Goal: Task Accomplishment & Management: Use online tool/utility

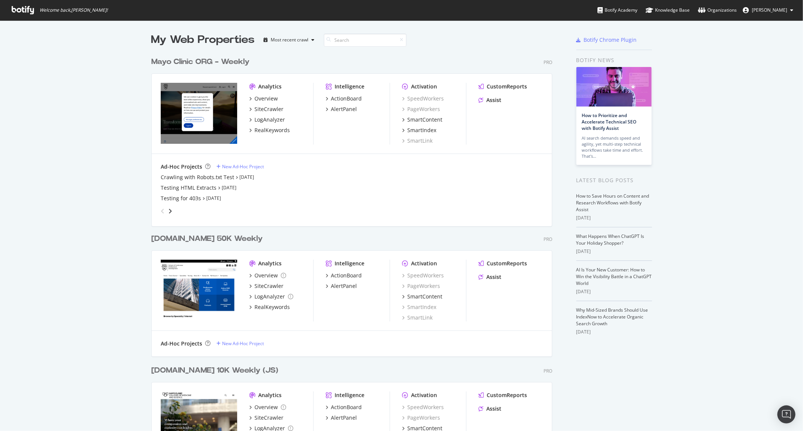
scroll to position [1070, 401]
click at [261, 130] on div "RealKeywords" at bounding box center [271, 130] width 35 height 8
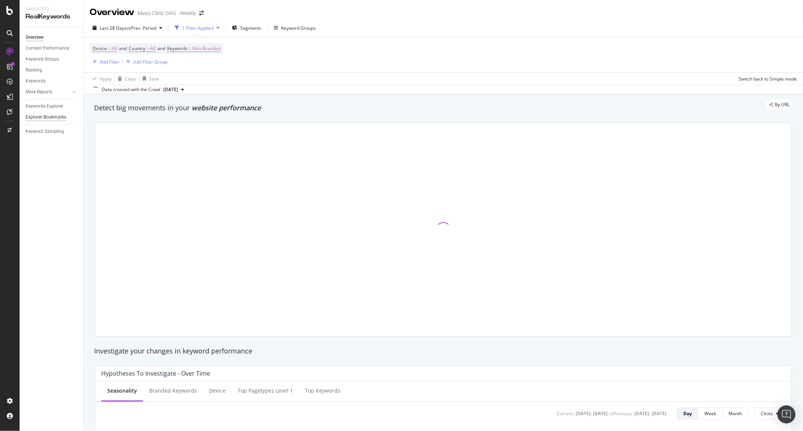
click at [40, 117] on div "Explorer Bookmarks" at bounding box center [46, 117] width 41 height 8
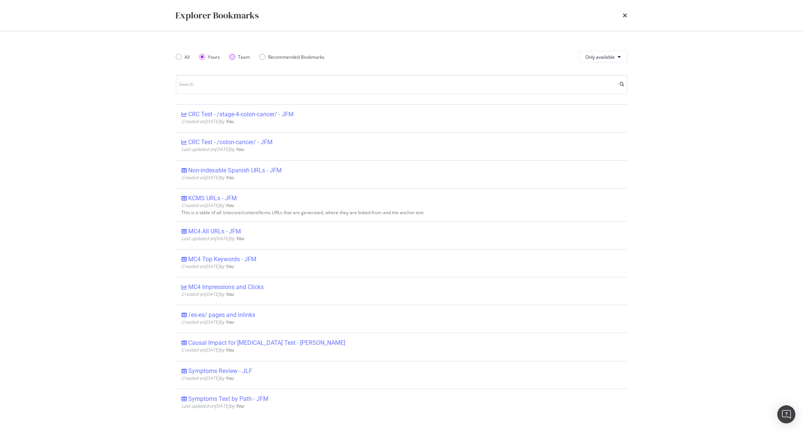
click at [231, 58] on div "Team" at bounding box center [232, 57] width 6 height 6
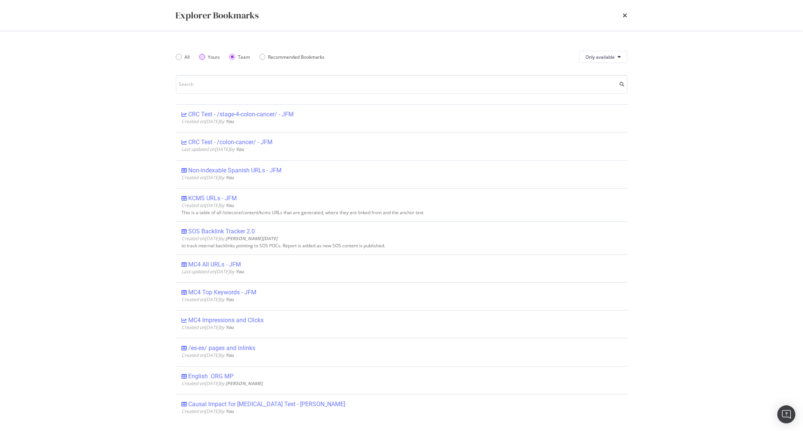
click at [211, 55] on div "Yours" at bounding box center [214, 57] width 12 height 6
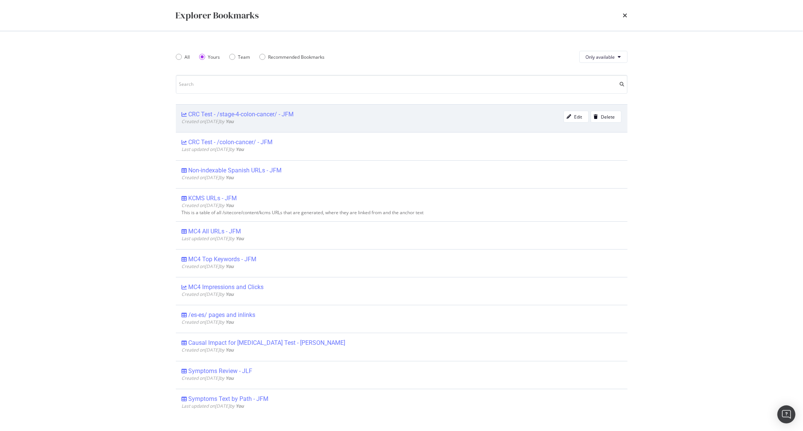
click at [255, 111] on div "CRC Test - /stage-4-colon-cancer/ - JFM" at bounding box center [241, 115] width 105 height 8
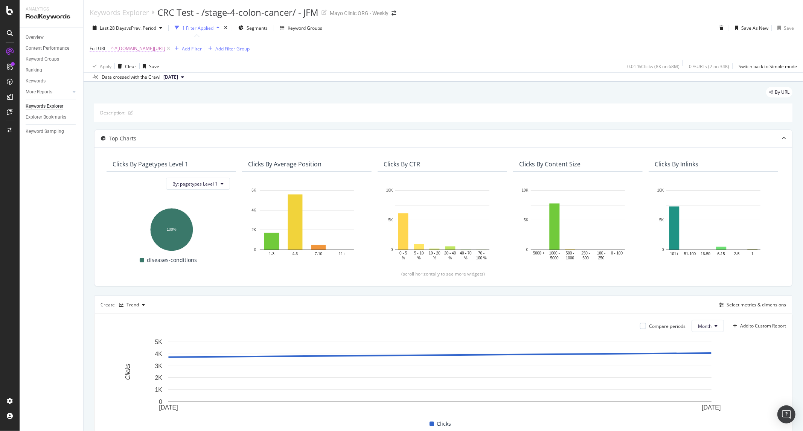
click at [165, 50] on span "^.*[DOMAIN_NAME][URL]" at bounding box center [138, 48] width 54 height 11
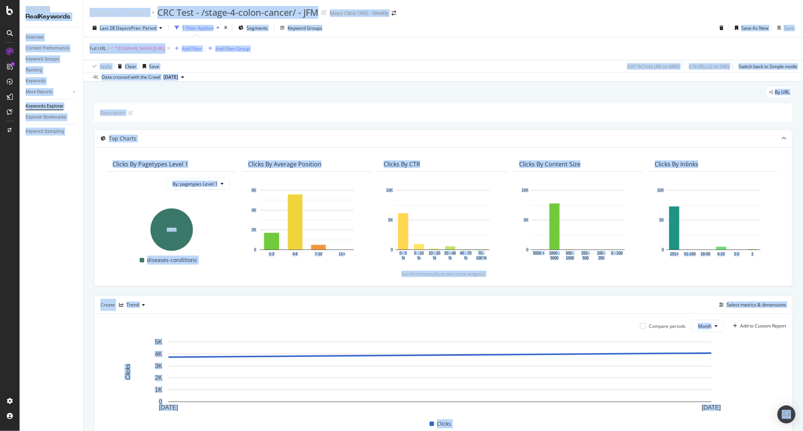
click at [265, 86] on div "By URL Description: Top Charts Clicks By pagetypes Level 1 By: pagetypes Level …" at bounding box center [443, 306] width 719 height 449
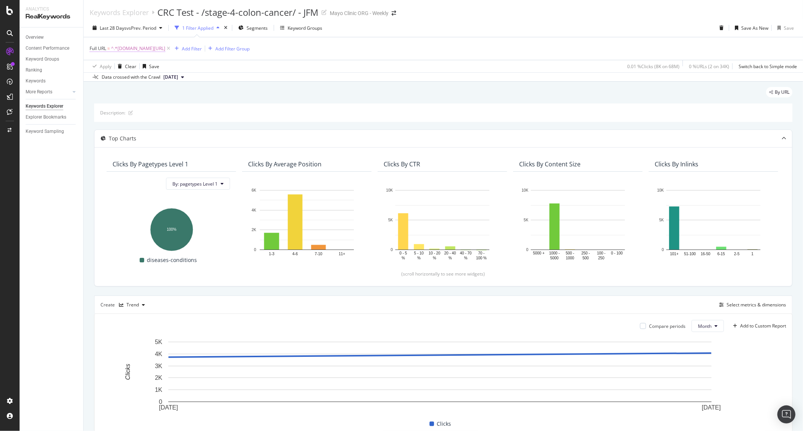
click at [165, 47] on span "^.*[DOMAIN_NAME][URL]" at bounding box center [138, 48] width 54 height 11
click at [120, 80] on input "[DOMAIN_NAME][URL]" at bounding box center [131, 80] width 71 height 12
paste input "tests-procedures/colon-[MEDICAL_DATA]-surgery"
type input "[DOMAIN_NAME][URL][MEDICAL_DATA]"
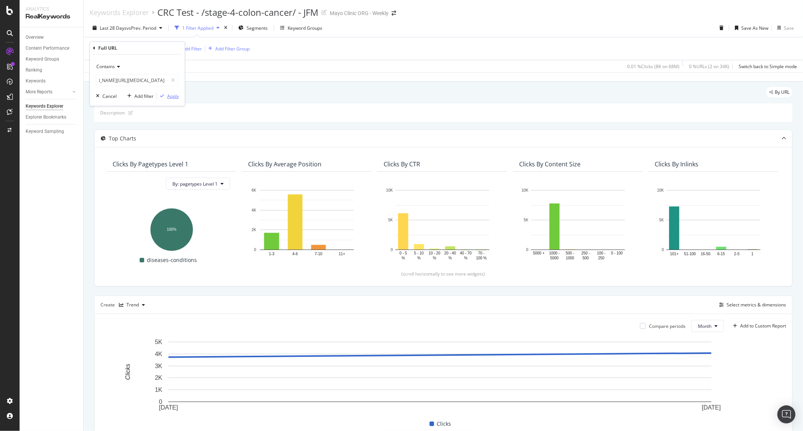
scroll to position [0, 0]
click at [176, 92] on button "Apply" at bounding box center [168, 96] width 22 height 8
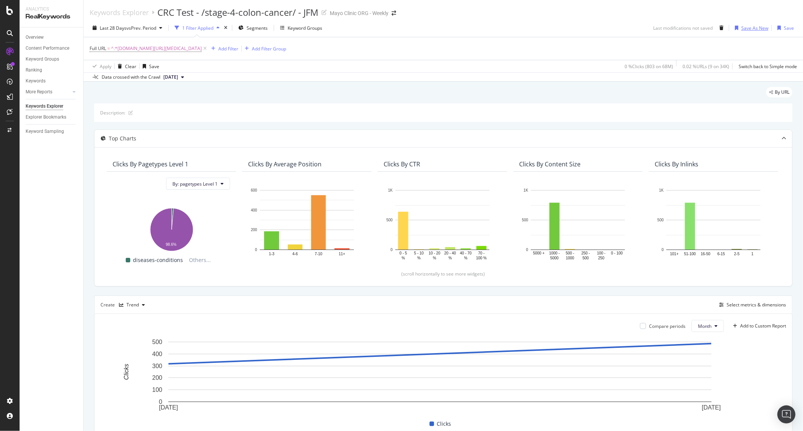
click at [741, 26] on div "Save As New" at bounding box center [754, 28] width 27 height 6
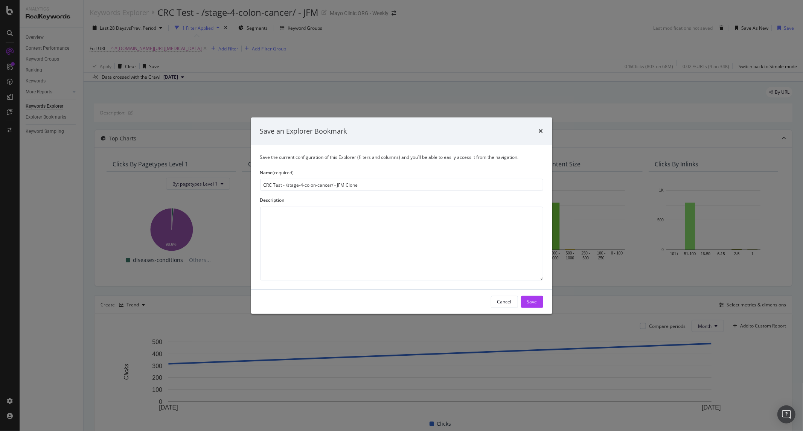
click at [285, 186] on input "CRC Test - /stage-4-colon-cancer/ - JFM Clone" at bounding box center [401, 185] width 283 height 12
drag, startPoint x: 287, startPoint y: 186, endPoint x: 329, endPoint y: 185, distance: 42.9
click at [329, 185] on input "CRC Test - /stage-4-colon-cancer/ - JFM Clone" at bounding box center [401, 185] width 283 height 12
click at [331, 185] on input "CRC Test - /stage-4-colon-cancer/ - JFM Clone" at bounding box center [401, 185] width 283 height 12
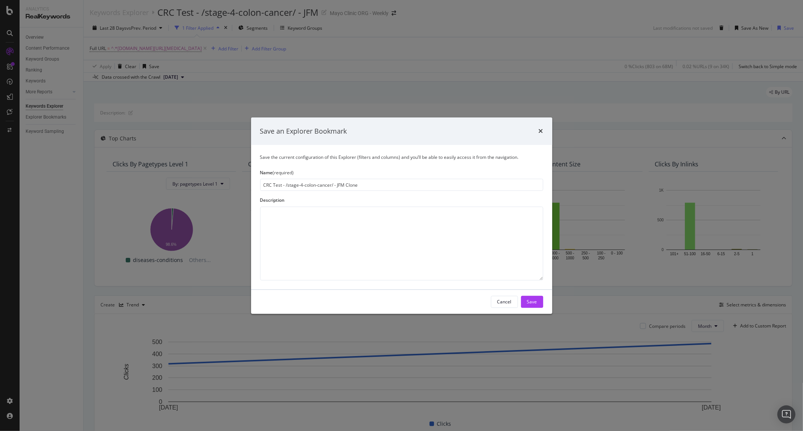
type input "CRC Test - /[DOMAIN_NAME][URL][MEDICAL_DATA] - JFM Clone"
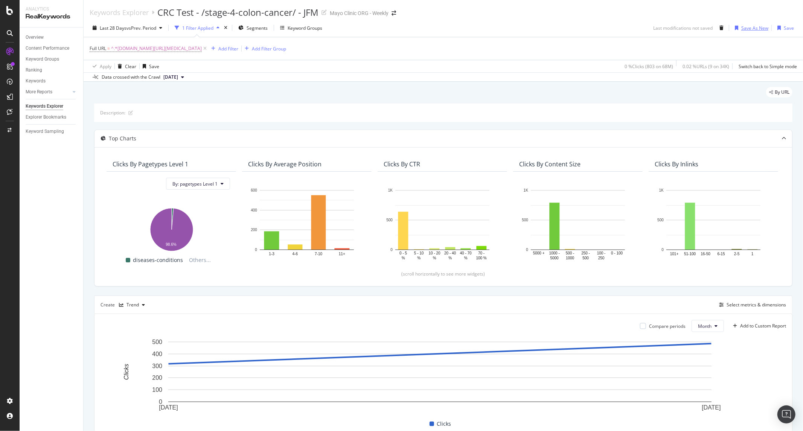
click at [742, 26] on div "Save As New" at bounding box center [754, 28] width 27 height 6
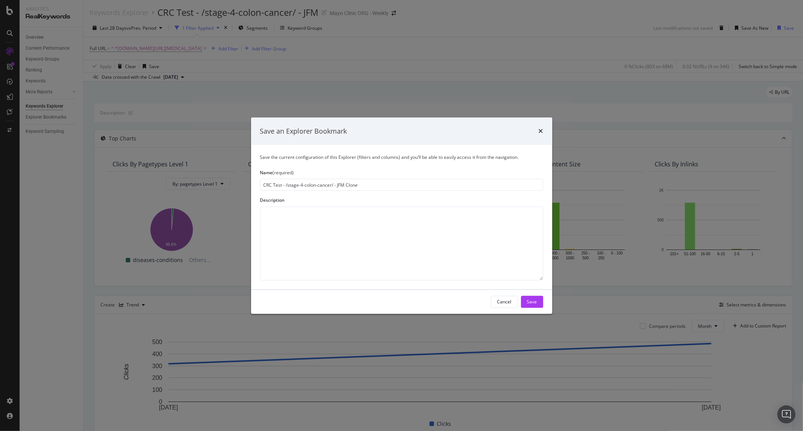
drag, startPoint x: 287, startPoint y: 184, endPoint x: 331, endPoint y: 184, distance: 44.4
click at [331, 184] on input "CRC Test - /stage-4-colon-cancer/ - JFM Clone" at bounding box center [401, 185] width 283 height 12
click at [355, 187] on input "CRC Test - /[DOMAIN_NAME][URL][MEDICAL_DATA] - JFM Clone" at bounding box center [401, 185] width 283 height 12
click at [353, 186] on input "CRC Test - /[DOMAIN_NAME][URL][MEDICAL_DATA] - JFM Clone" at bounding box center [401, 185] width 283 height 12
drag, startPoint x: 353, startPoint y: 186, endPoint x: 285, endPoint y: 186, distance: 68.1
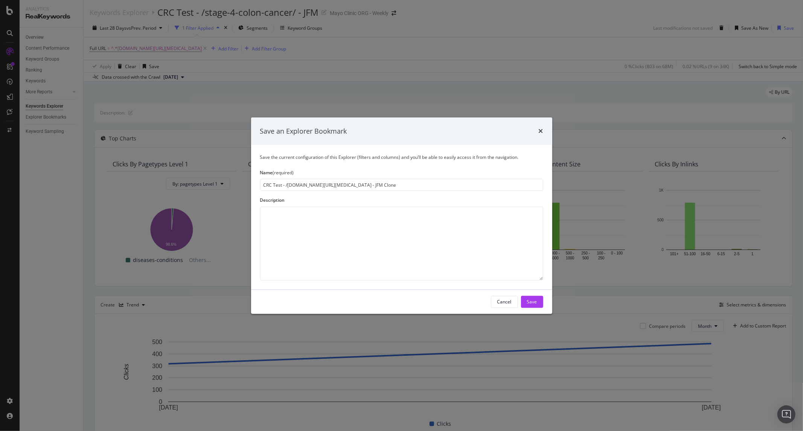
click at [285, 186] on input "CRC Test - /[DOMAIN_NAME][URL][MEDICAL_DATA] - JFM Clone" at bounding box center [401, 185] width 283 height 12
type input "CRC Test - /colon-[MEDICAL_DATA]-surgery/ - JFM"
click at [526, 302] on button "Save" at bounding box center [532, 302] width 22 height 12
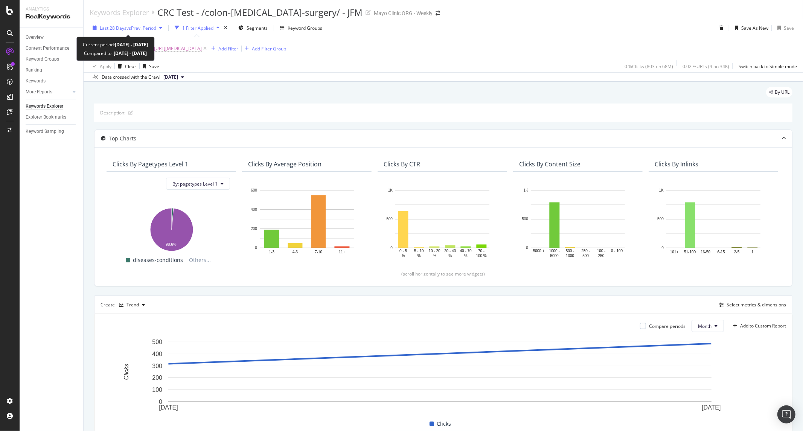
click at [133, 27] on span "vs Prev. Period" at bounding box center [141, 28] width 30 height 6
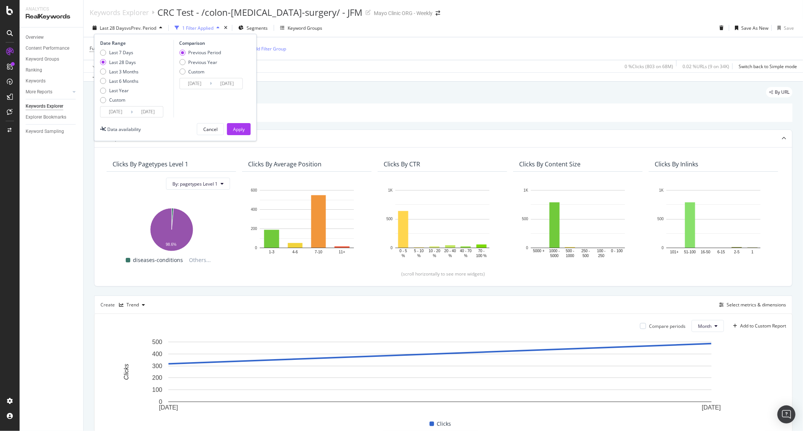
click at [117, 114] on input "[DATE]" at bounding box center [116, 112] width 30 height 11
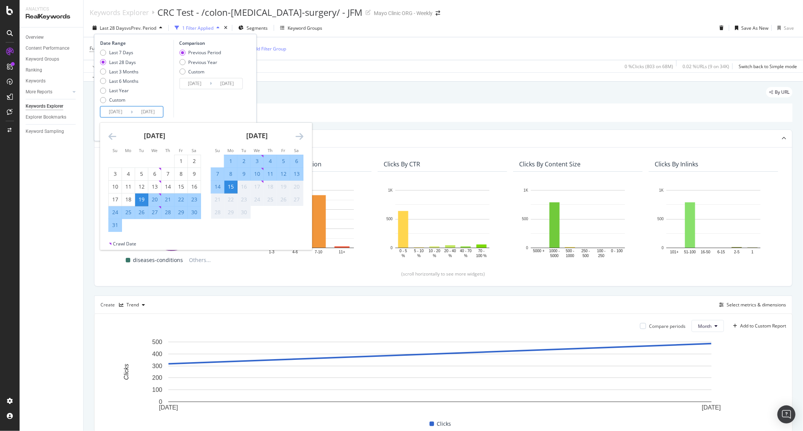
click at [111, 140] on icon "Move backward to switch to the previous month." at bounding box center [112, 136] width 8 height 9
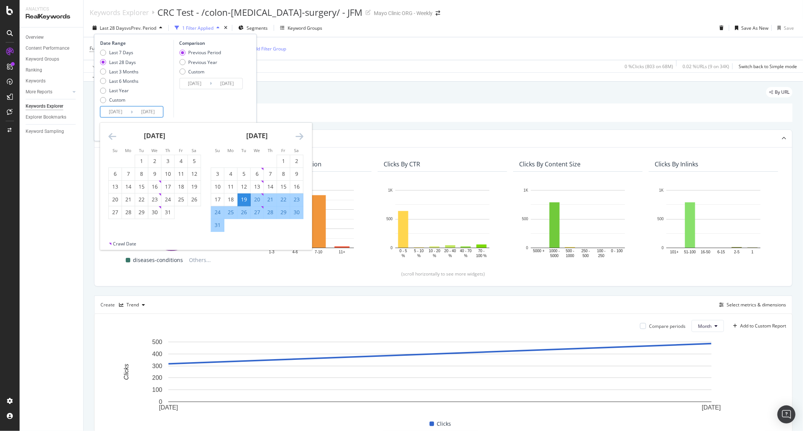
click at [111, 140] on icon "Move backward to switch to the previous month." at bounding box center [112, 136] width 8 height 9
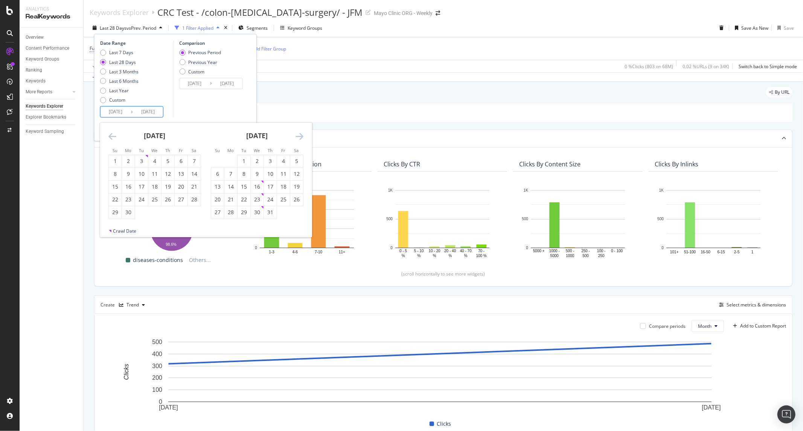
click at [111, 140] on icon "Move backward to switch to the previous month." at bounding box center [112, 136] width 8 height 9
click at [299, 136] on icon "Move forward to switch to the next month." at bounding box center [300, 136] width 8 height 9
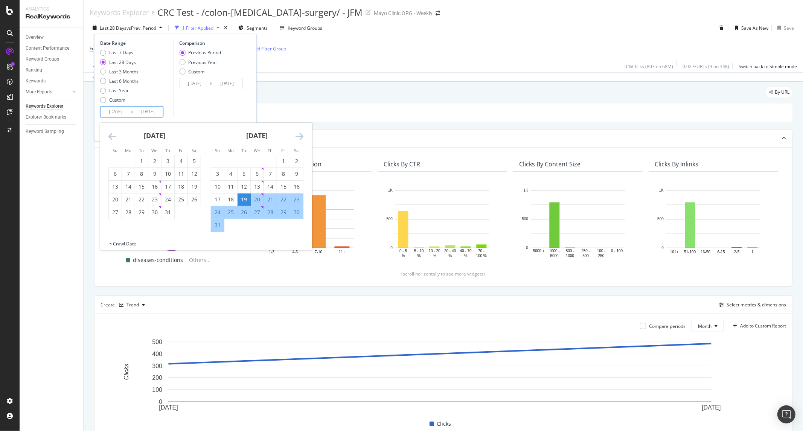
click at [114, 134] on icon "Move backward to switch to the previous month." at bounding box center [112, 136] width 8 height 9
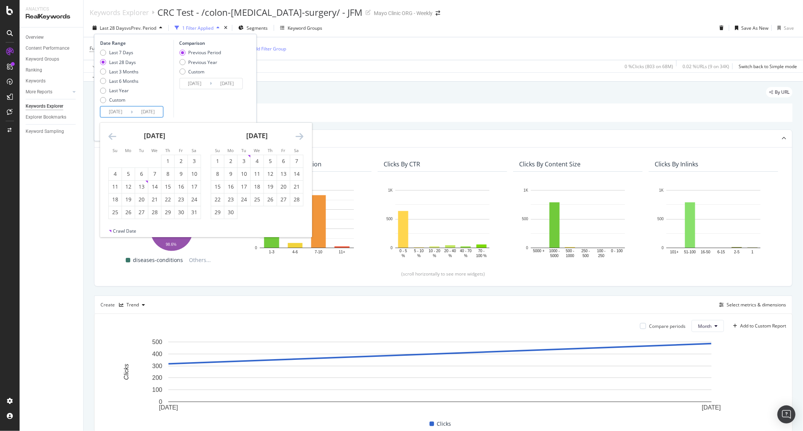
click at [160, 156] on td "Calendar" at bounding box center [154, 161] width 13 height 13
click at [161, 157] on td "1" at bounding box center [167, 161] width 13 height 13
type input "[DATE]"
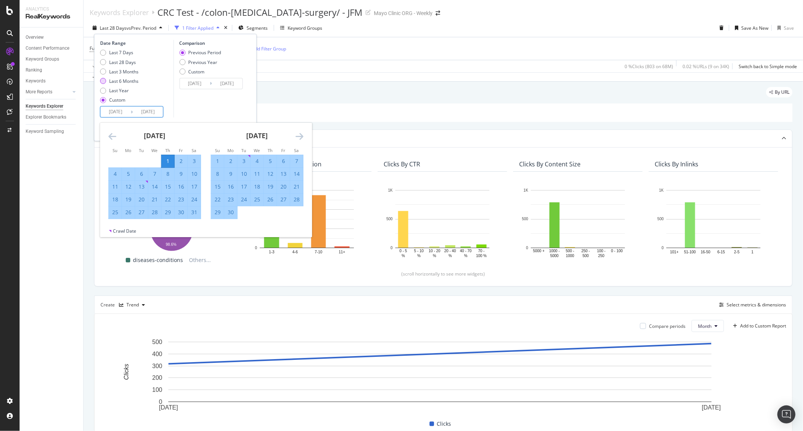
click at [122, 82] on div "Last 6 Months" at bounding box center [123, 81] width 29 height 6
type input "[DATE]"
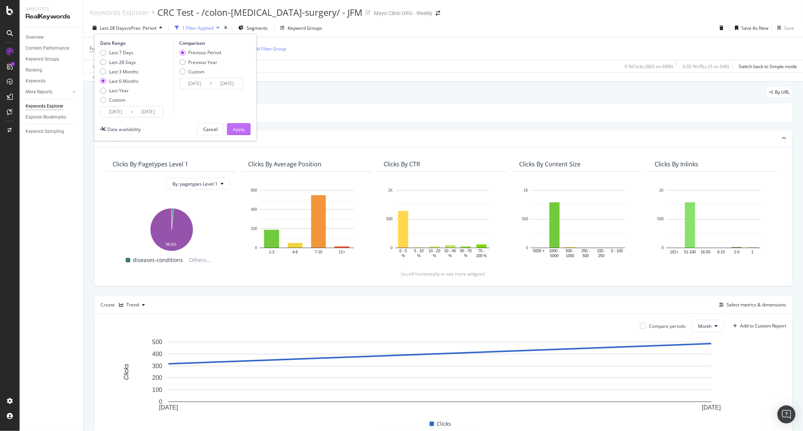
click at [237, 130] on div "Apply" at bounding box center [239, 129] width 12 height 6
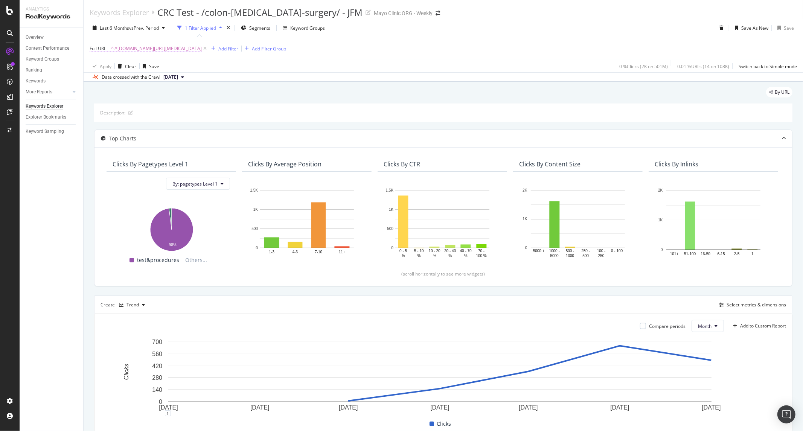
click at [198, 48] on span "^.*[DOMAIN_NAME][URL][MEDICAL_DATA]" at bounding box center [156, 48] width 91 height 11
click at [140, 81] on input "[DOMAIN_NAME][URL][MEDICAL_DATA]" at bounding box center [131, 80] width 71 height 12
paste input "hemotherapy-[MEDICAL_DATA]"
type input "[DOMAIN_NAME][URL]"
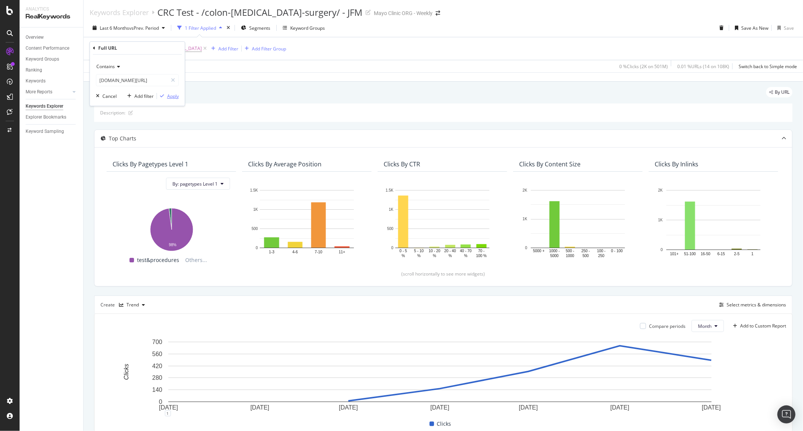
scroll to position [0, 0]
click at [170, 94] on div "Apply" at bounding box center [173, 96] width 12 height 6
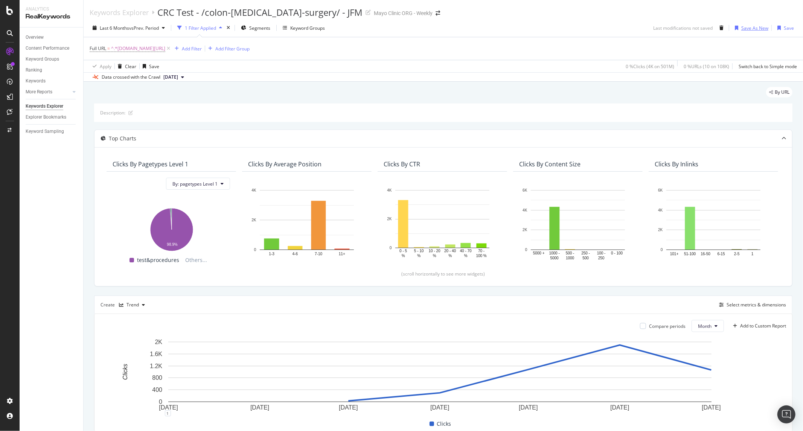
click at [745, 23] on div "Save As New" at bounding box center [750, 27] width 37 height 11
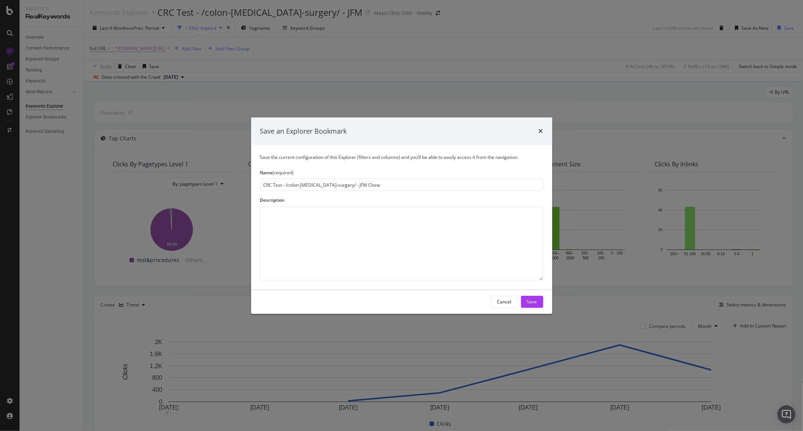
drag, startPoint x: 288, startPoint y: 187, endPoint x: 294, endPoint y: 186, distance: 6.3
click at [294, 186] on input "CRC Test - /colon-[MEDICAL_DATA]-surgery/ - JFM Clone" at bounding box center [401, 185] width 283 height 12
drag, startPoint x: 284, startPoint y: 185, endPoint x: 334, endPoint y: 185, distance: 49.7
click at [334, 185] on input "CRC Test - /on-colcancer-surgery/ - JFM Clone" at bounding box center [401, 185] width 283 height 12
drag, startPoint x: 284, startPoint y: 184, endPoint x: 352, endPoint y: 187, distance: 68.6
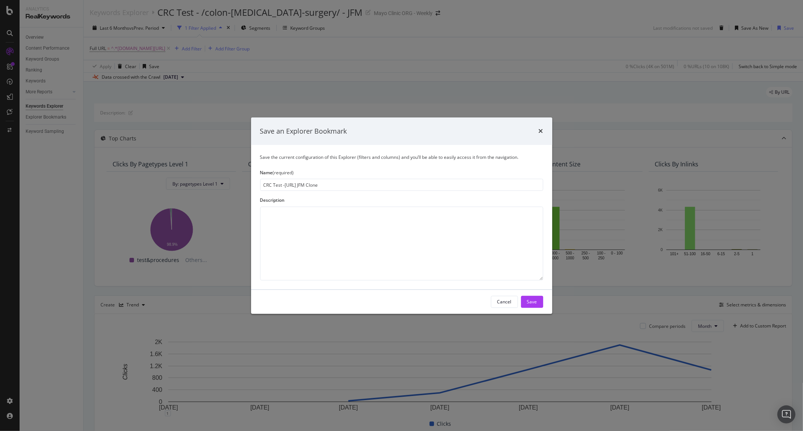
click at [352, 187] on input "CRC Test -[URL] JFM Clone" at bounding box center [401, 185] width 283 height 12
type input "CRC Test - /chemotherapy-colon-cancer/ - JFM"
click at [536, 298] on div "Save" at bounding box center [532, 301] width 10 height 11
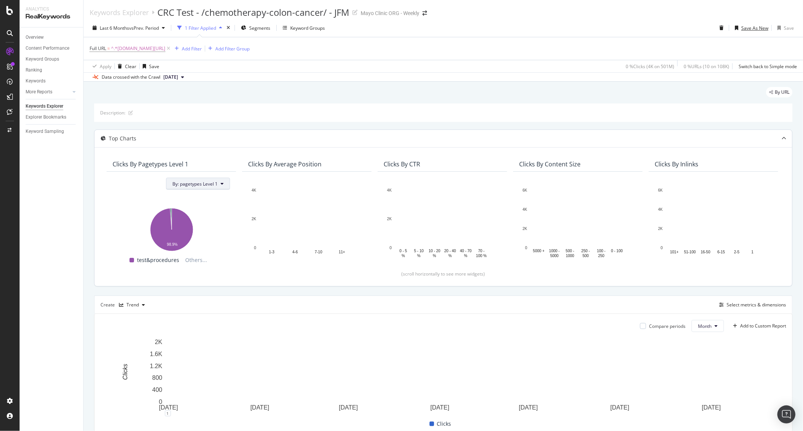
scroll to position [100, 0]
